Goal: Find specific page/section: Find specific page/section

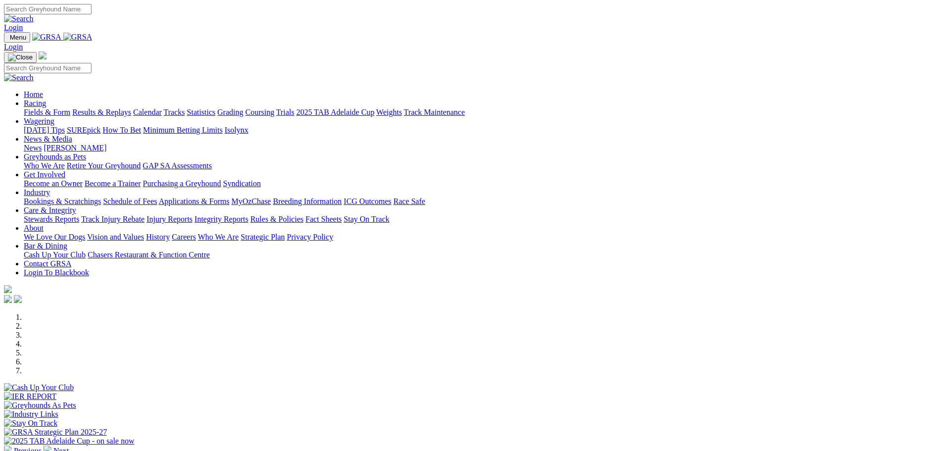
scroll to position [247, 0]
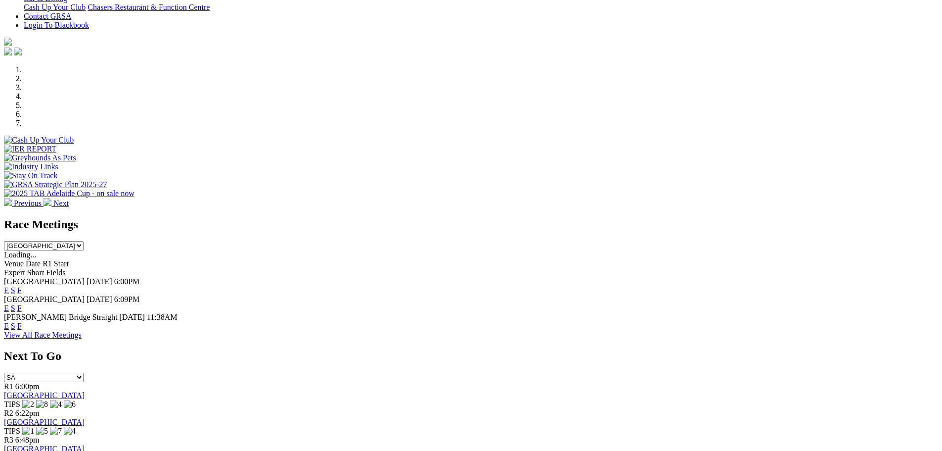
click at [22, 304] on link "F" at bounding box center [19, 308] width 4 height 8
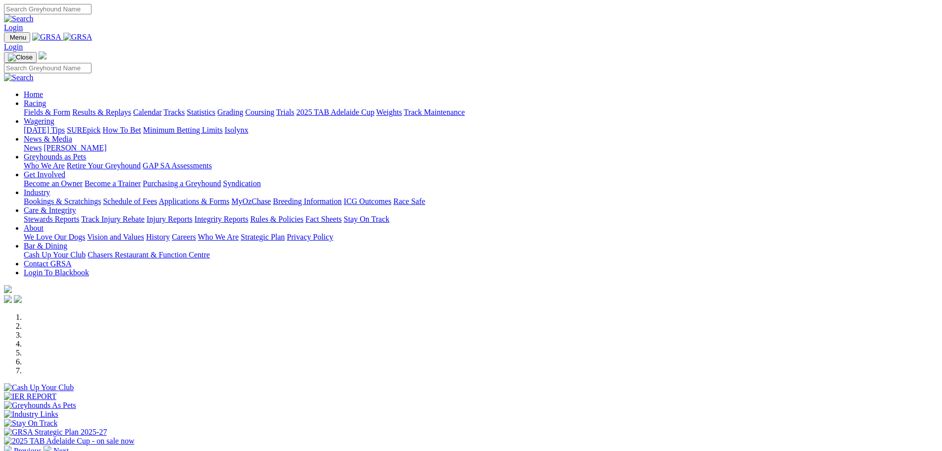
scroll to position [247, 0]
